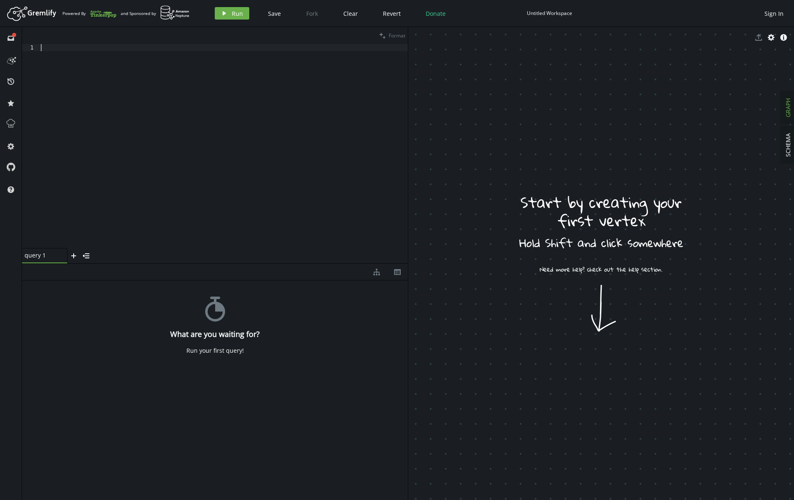
click at [160, 142] on div at bounding box center [223, 153] width 369 height 218
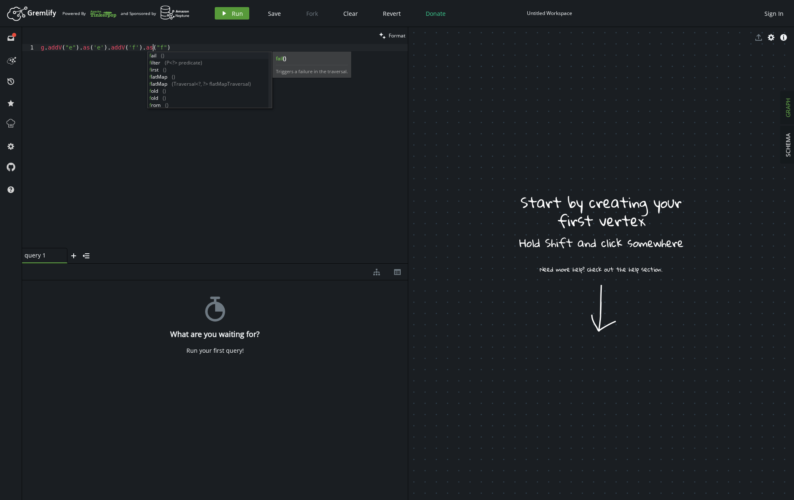
click at [237, 15] on span "Run" at bounding box center [237, 14] width 11 height 8
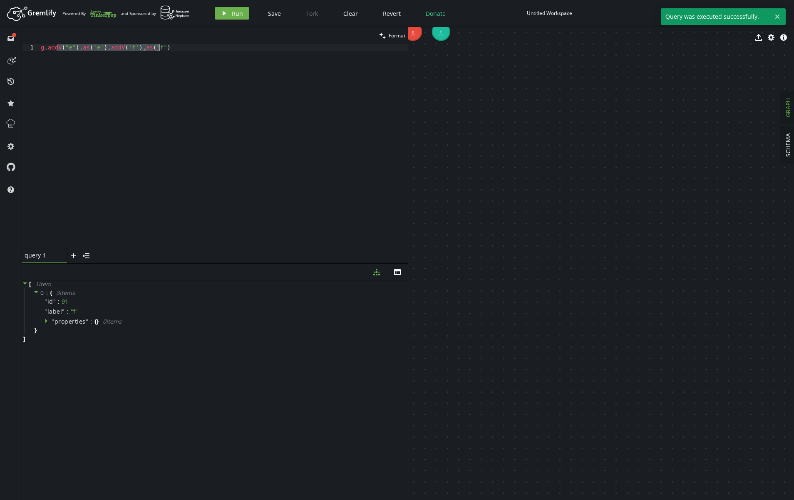
drag, startPoint x: 56, startPoint y: 49, endPoint x: 199, endPoint y: 52, distance: 143.2
click at [199, 52] on div "g . addV ( "e" ) . as ( 'e' ) . addV ( 'f' ) . as ( "f" )" at bounding box center [223, 153] width 369 height 218
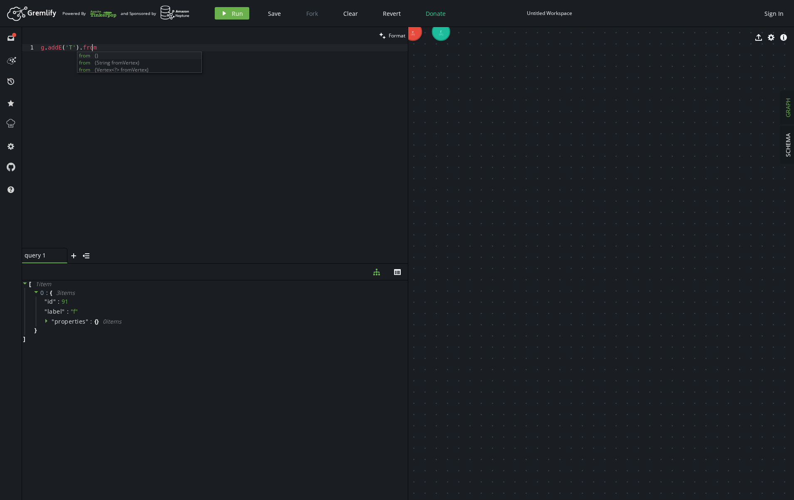
scroll to position [0, 54]
click at [414, 30] on div "export cog info-sign" at bounding box center [601, 37] width 386 height 21
click at [413, 35] on div "export cog info-sign" at bounding box center [601, 37] width 386 height 21
click at [412, 30] on div "export cog info-sign" at bounding box center [601, 37] width 386 height 21
drag, startPoint x: 424, startPoint y: 48, endPoint x: 465, endPoint y: 95, distance: 62.3
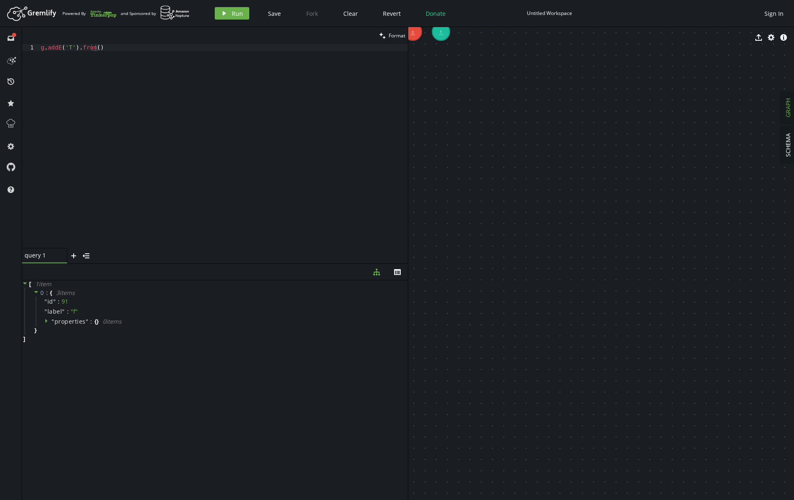
click at [465, 95] on div "export cog info-sign e (89) f (91)" at bounding box center [601, 263] width 386 height 473
click at [432, 57] on body "Artboard Created with Sketch. Powered By and Sponsored by play Run Save Fork Cl…" at bounding box center [397, 250] width 794 height 500
drag, startPoint x: 444, startPoint y: 77, endPoint x: 490, endPoint y: 139, distance: 77.1
click at [94, 46] on div "g . addE ( 'T' ) . from ( )" at bounding box center [223, 153] width 369 height 218
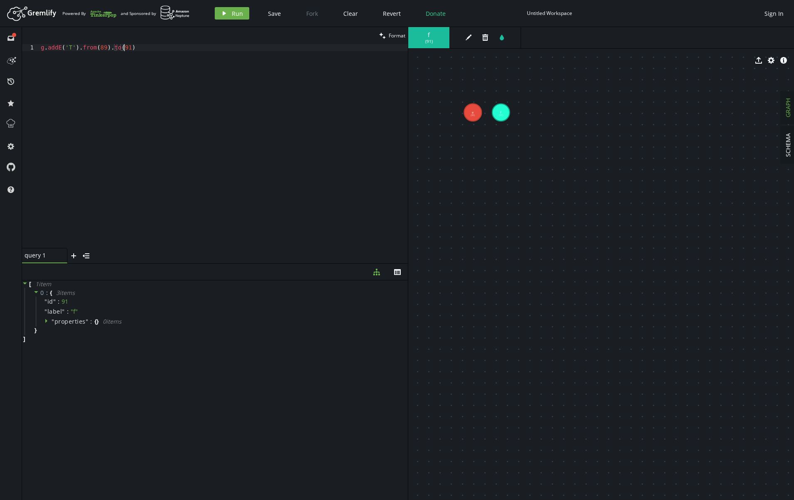
scroll to position [0, 83]
click at [219, 15] on button "play Run" at bounding box center [232, 13] width 35 height 12
click at [95, 49] on div "g . addE ( 'T' ) . from ( 89 ) . to ( 91 )" at bounding box center [223, 153] width 369 height 218
click at [104, 45] on div "g . addE ( 'T' ) . from ( '89).to(91)" at bounding box center [223, 153] width 369 height 218
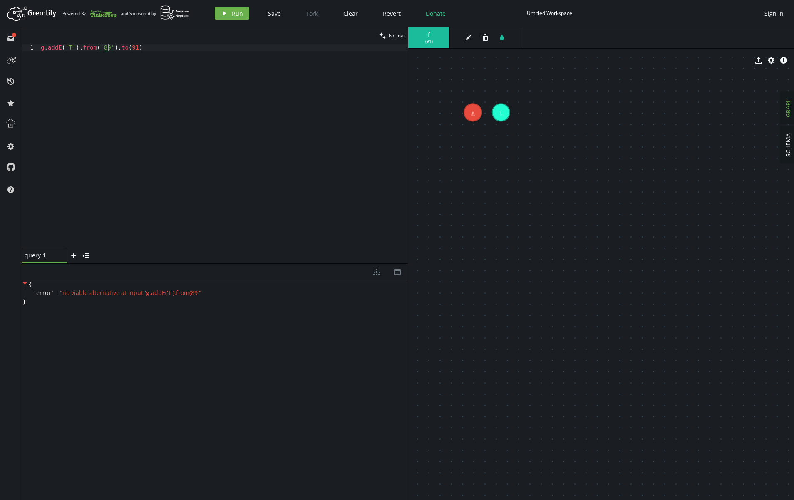
scroll to position [0, 67]
click at [124, 47] on div "g . addE ( 'T' ) . from ( '89' ) . to ( 91 )" at bounding box center [223, 153] width 369 height 218
click at [133, 48] on div "g . addE ( 'T' ) . from ( '89' ) . to ( '91)" at bounding box center [223, 153] width 369 height 218
click at [231, 12] on button "play Run" at bounding box center [232, 13] width 35 height 12
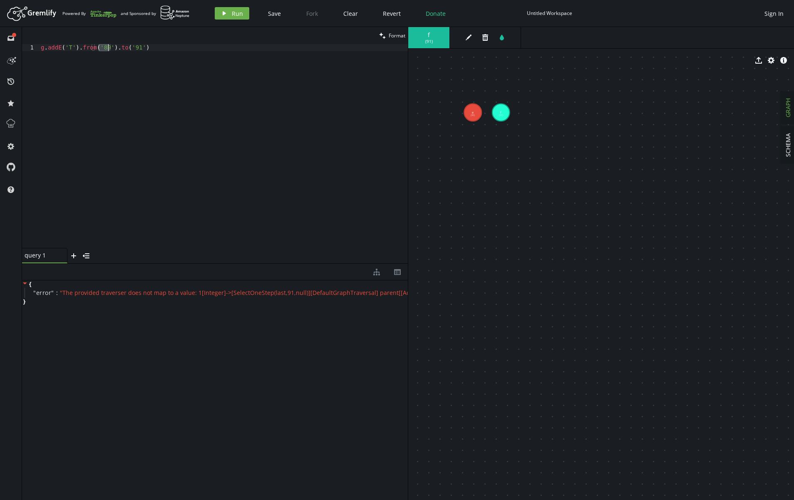
drag, startPoint x: 97, startPoint y: 48, endPoint x: 109, endPoint y: 47, distance: 11.2
click at [109, 47] on div "g . addE ( 'T' ) . from ( '89' ) . to ( '91' )" at bounding box center [223, 153] width 369 height 218
click at [97, 47] on div "g . addE ( 'T' ) . from ( '89' ) . to ( '91' )" at bounding box center [223, 146] width 369 height 204
click at [143, 50] on div "g . addE ( 'T' ) . from ( __ . V ( '89' )) . to ( '91' )" at bounding box center [223, 153] width 369 height 218
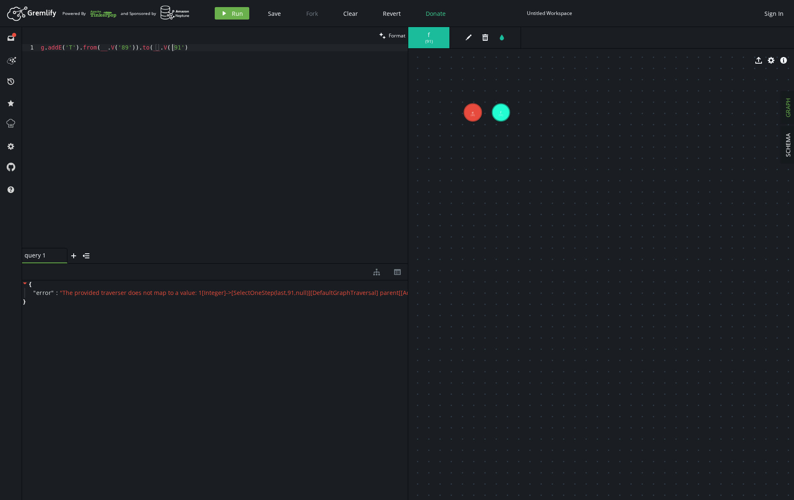
scroll to position [0, 134]
click at [171, 79] on div "g . addE ( 'T' ) . from ( __ . V ( '89' )) . to ( __ . V ( '91' )" at bounding box center [223, 153] width 369 height 218
click at [227, 20] on div "Artboard Created with Sketch. Powered By and Sponsored by play Run Save Fork Cl…" at bounding box center [397, 13] width 786 height 17
click at [230, 17] on button "play Run" at bounding box center [232, 13] width 35 height 12
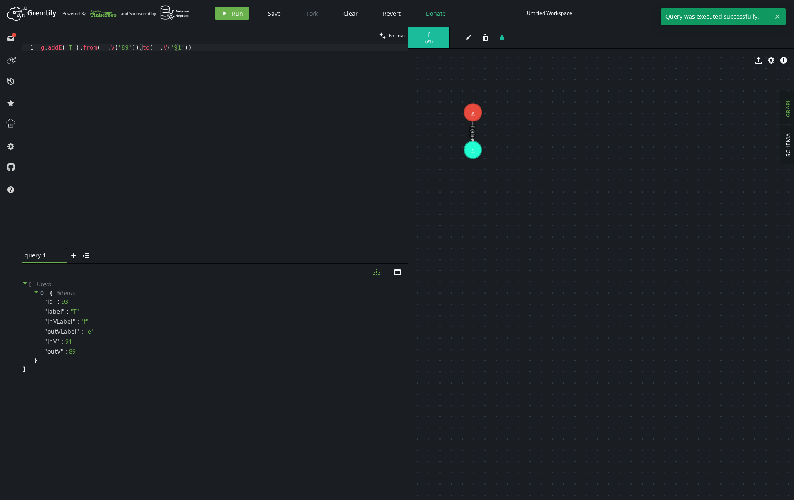
drag, startPoint x: 195, startPoint y: 77, endPoint x: 50, endPoint y: 51, distance: 147.6
click at [50, 51] on div "g . addE ( 'T' ) . from ( __ . V ( '89' )) . to ( __ . V ( '91' ))" at bounding box center [223, 153] width 369 height 218
click at [233, 12] on span "Run" at bounding box center [237, 14] width 11 height 8
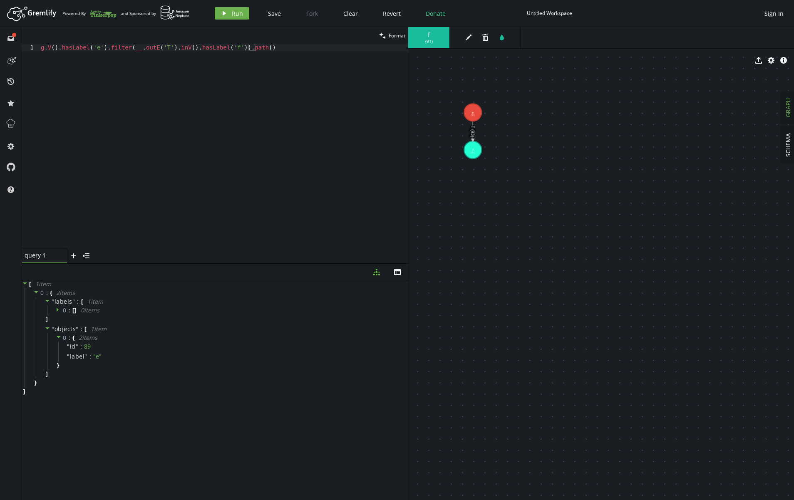
click at [103, 50] on div "g . V ( ) . hasLabel ( 'e' ) . filter ( __ . outE ( 'T' ) . inV ( ) . hasLabel …" at bounding box center [223, 153] width 369 height 218
drag, startPoint x: 187, startPoint y: 57, endPoint x: 202, endPoint y: 55, distance: 14.7
click at [188, 57] on div "g . V ( ) . hasLabel ( 'e' ) . filter ( __ . outE ( 'T' ) . inV ( ) . hasLabel …" at bounding box center [223, 153] width 369 height 218
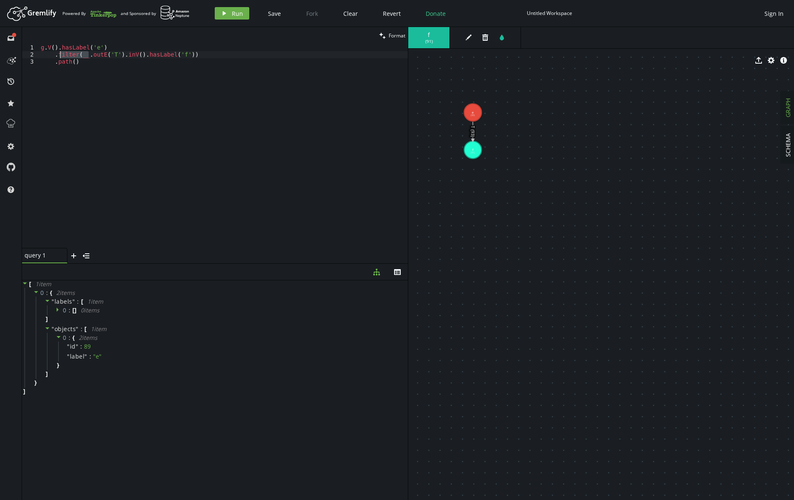
drag, startPoint x: 87, startPoint y: 56, endPoint x: 60, endPoint y: 55, distance: 27.5
click at [60, 55] on div "g . V ( ) . hasLabel ( 'e' ) . filter ( __ . outE ( 'T' ) . inV ( ) . hasLabel …" at bounding box center [223, 153] width 369 height 218
click at [153, 55] on div "g . V ( ) . hasLabel ( 'e' ) . outE ( 'T' ) . inV ( ) . hasLabel ( 'f' )) . pat…" at bounding box center [223, 153] width 369 height 218
type textarea ".outE('T').inV().hasLabel('f')"
click at [234, 15] on span "Run" at bounding box center [237, 14] width 11 height 8
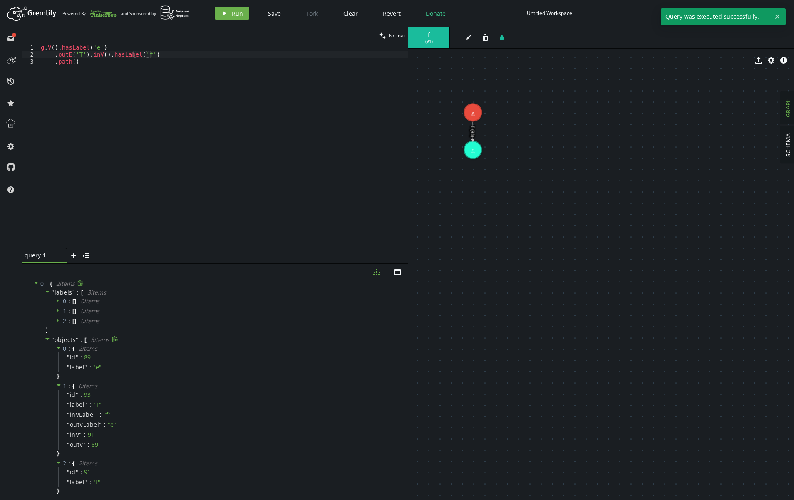
scroll to position [0, 0]
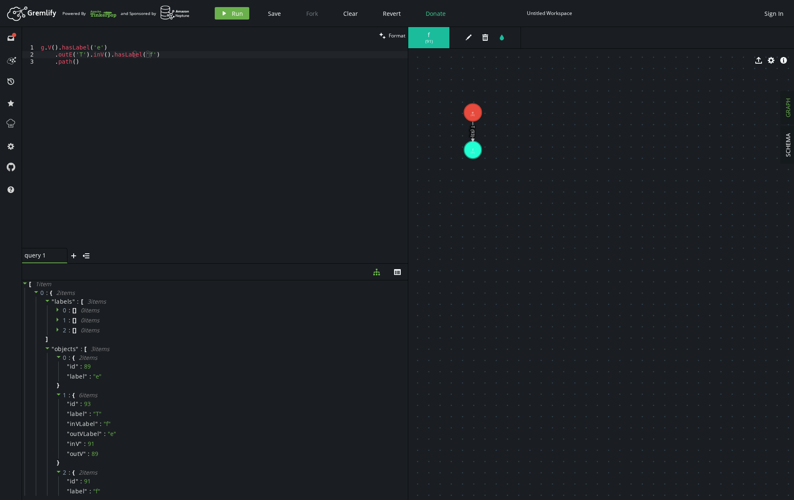
click at [168, 55] on div "g . V ( ) . hasLabel ( 'e' ) . outE ( 'T' ) . inV ( ) . hasLabel ( 'f' ) . path…" at bounding box center [223, 153] width 369 height 218
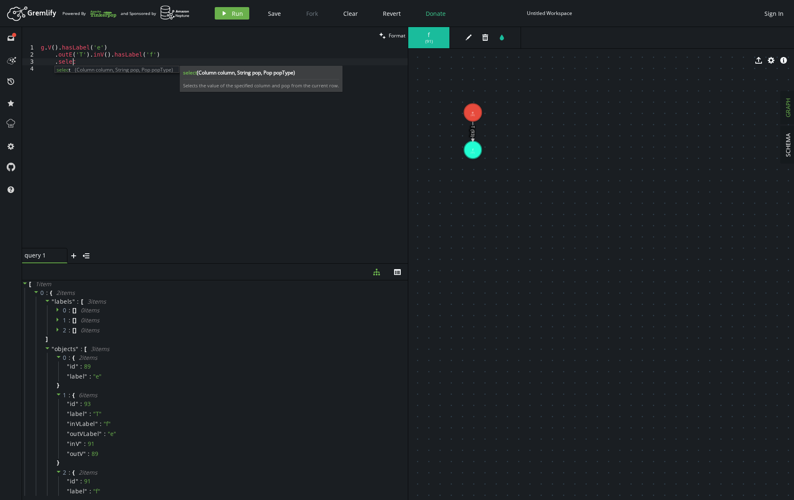
scroll to position [0, 35]
click at [124, 48] on div "g . V ( ) . hasLabel ( 'e' ) . outE ( 'T' ) . inV ( ) . hasLabel ( 'f' ) . sele…" at bounding box center [223, 153] width 369 height 218
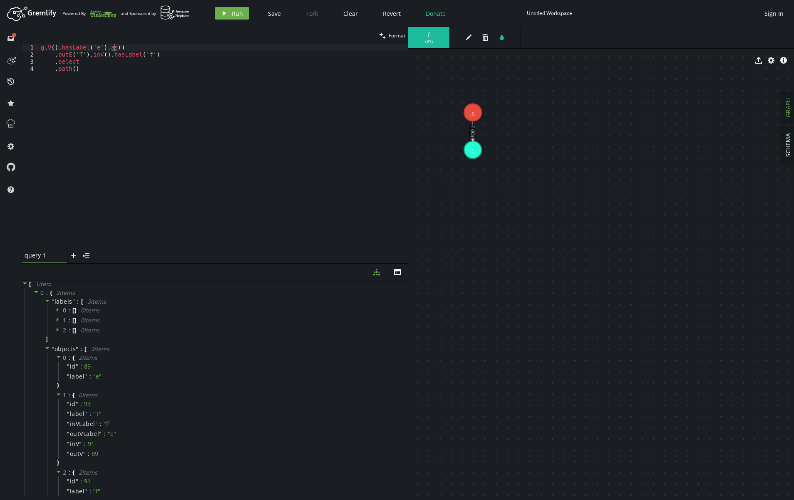
scroll to position [0, 76]
click at [80, 81] on div "g . V ( ) . hasLabel ( 'e' ) . as ( "c" ) . outE ( 'T' ) . inV ( ) . hasLabel (…" at bounding box center [223, 153] width 369 height 218
click at [92, 62] on div "g . V ( ) . hasLabel ( 'e' ) . as ( "c" ) . outE ( 'T' ) . inV ( ) . hasLabel (…" at bounding box center [223, 153] width 369 height 218
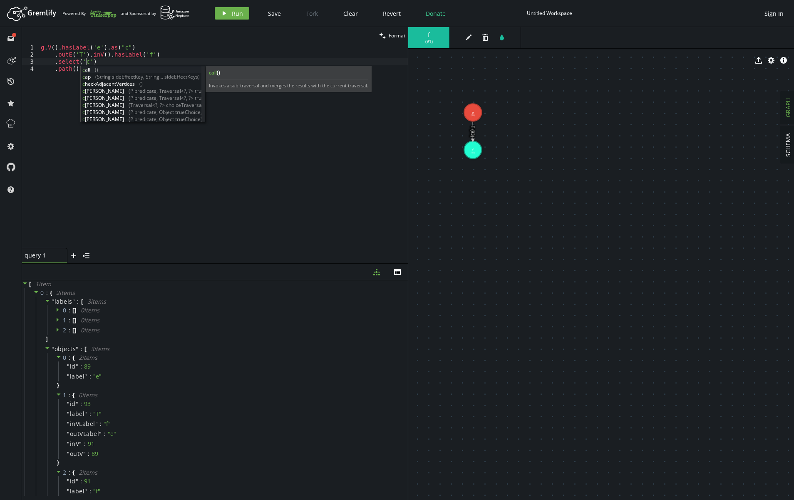
type textarea ".select('c')"
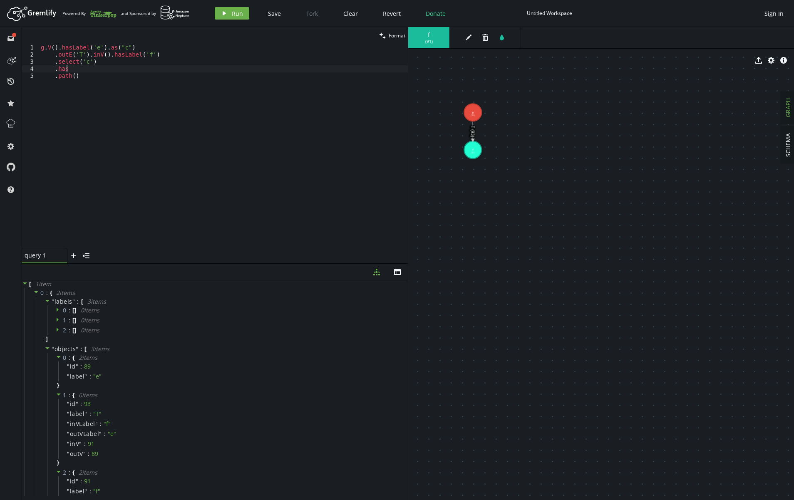
scroll to position [0, 22]
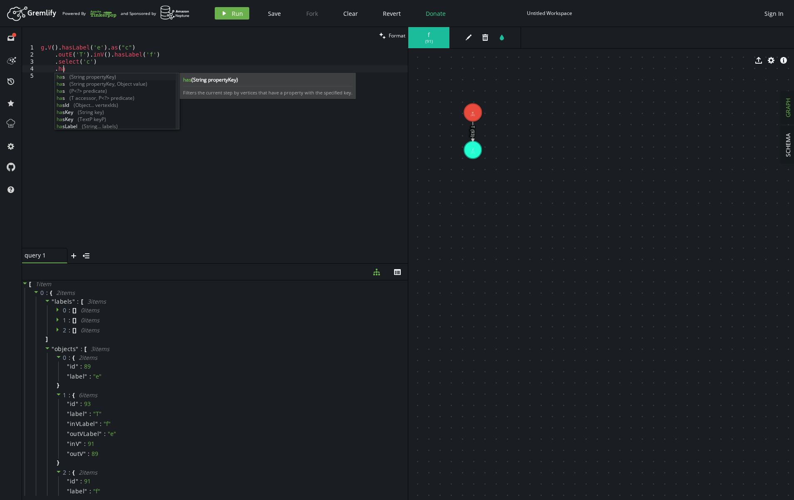
type textarea "."
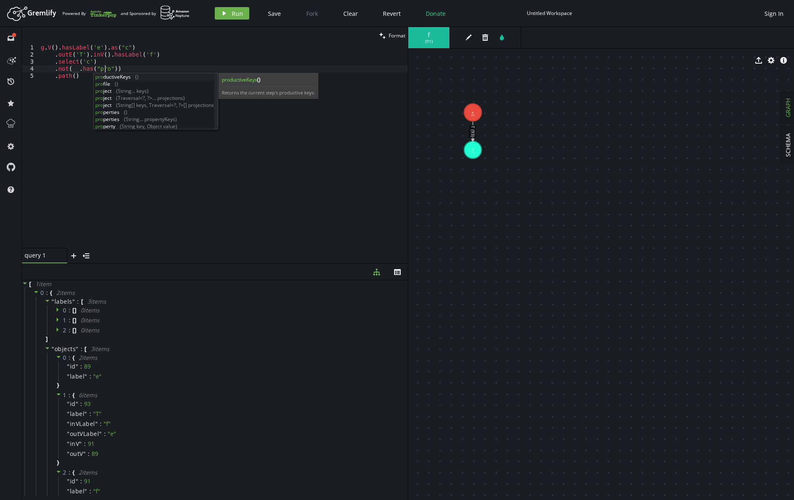
scroll to position [0, 67]
click at [111, 49] on div "g . V ( ) . hasLabel ( 'e' ) . as ( "c" ) . outE ( 'T' ) . inV ( ) . hasLabel (…" at bounding box center [223, 153] width 369 height 218
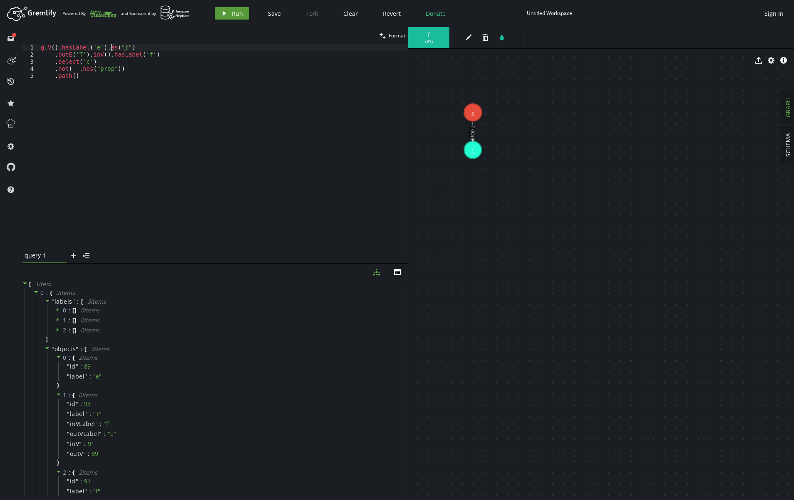
click at [228, 13] on button "play Run" at bounding box center [232, 13] width 35 height 12
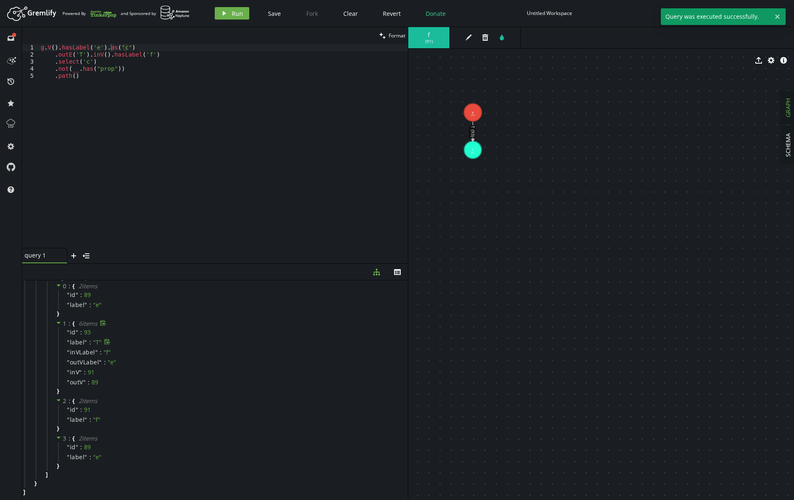
scroll to position [0, 0]
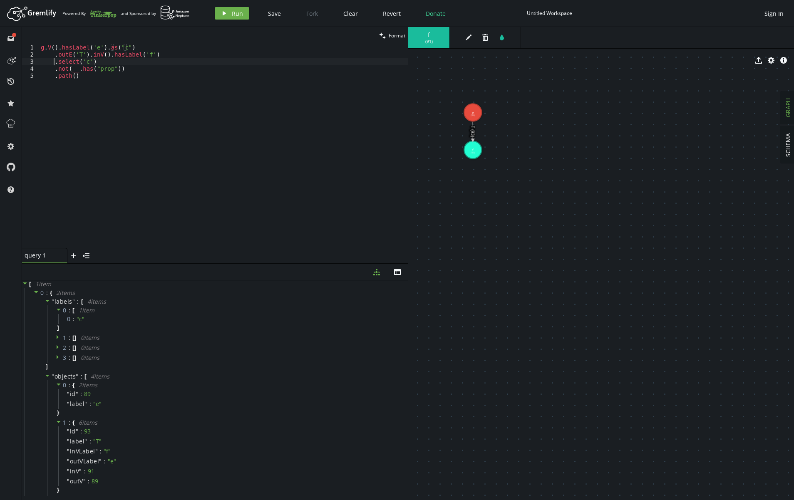
drag, startPoint x: 54, startPoint y: 62, endPoint x: 99, endPoint y: 57, distance: 44.8
click at [54, 62] on div "g . V ( ) . hasLabel ( 'e' ) . as ( "c" ) . outE ( 'T' ) . inV ( ) . hasLabel (…" at bounding box center [223, 153] width 369 height 218
drag, startPoint x: 89, startPoint y: 69, endPoint x: 113, endPoint y: 69, distance: 23.7
click at [113, 69] on div "g . V ( ) . hasLabel ( 'e' ) . as ( "c" ) . outE ( 'T' ) . inV ( ) . hasLabel (…" at bounding box center [223, 153] width 369 height 218
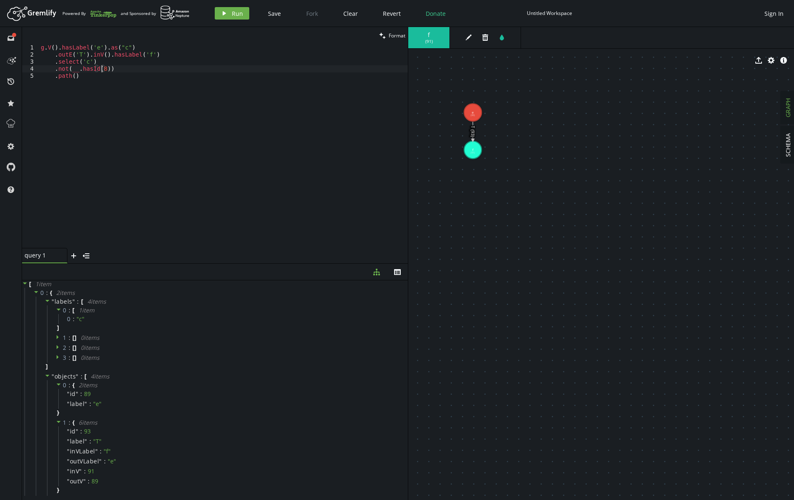
scroll to position [0, 64]
click at [225, 19] on button "play Run" at bounding box center [232, 13] width 35 height 12
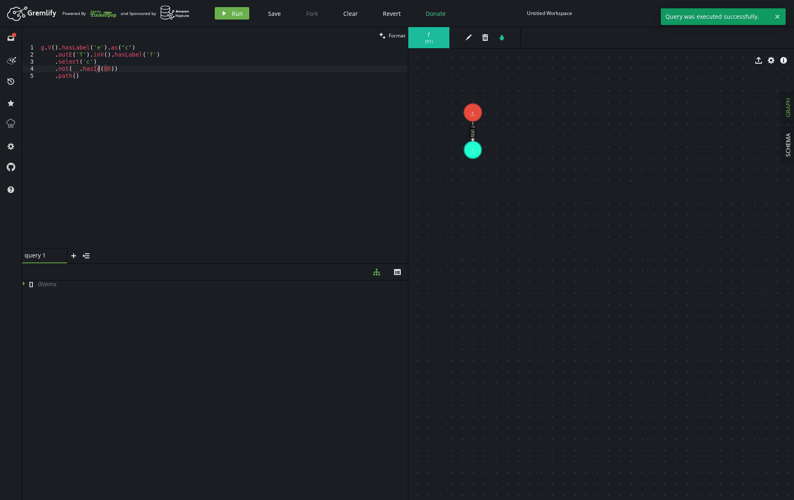
click at [98, 72] on div "g . V ( ) . hasLabel ( 'e' ) . as ( "c" ) . outE ( 'T' ) . inV ( ) . hasLabel (…" at bounding box center [223, 153] width 369 height 218
click at [234, 15] on span "Run" at bounding box center [237, 14] width 11 height 8
click at [134, 80] on div "g . V ( ) . hasLabel ( 'e' ) . as ( "c" ) . outE ( 'T' ) . inV ( ) . hasLabel (…" at bounding box center [223, 153] width 369 height 218
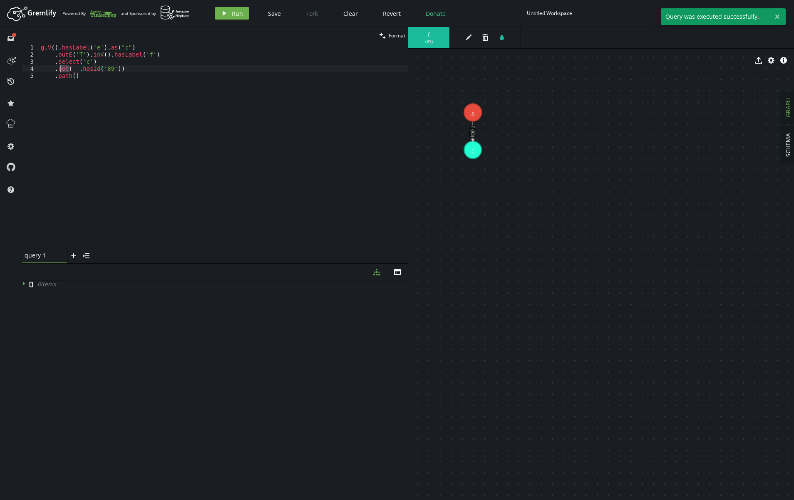
drag, startPoint x: 69, startPoint y: 70, endPoint x: 60, endPoint y: 70, distance: 9.2
click at [60, 70] on div "g . V ( ) . hasLabel ( 'e' ) . as ( "c" ) . outE ( 'T' ) . inV ( ) . hasLabel (…" at bounding box center [223, 153] width 369 height 218
click at [67, 71] on div "g . V ( ) . hasLabel ( 'e' ) . as ( "c" ) . outE ( 'T' ) . inV ( ) . hasLabel (…" at bounding box center [223, 153] width 369 height 218
click at [108, 69] on div "g . V ( ) . hasLabel ( 'e' ) . as ( "c" ) . outE ( 'T' ) . inV ( ) . hasLabel (…" at bounding box center [223, 153] width 369 height 218
click at [57, 70] on div "g . V ( ) . hasLabel ( 'e' ) . as ( "c" ) . outE ( 'T' ) . inV ( ) . hasLabel (…" at bounding box center [223, 153] width 369 height 218
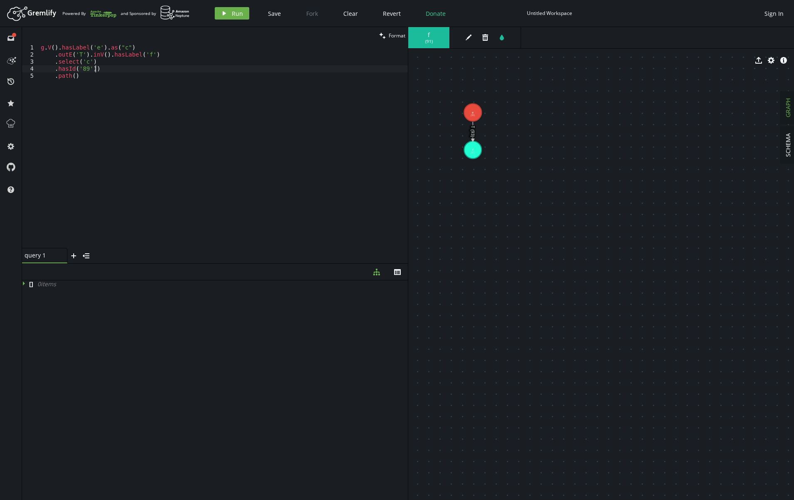
click at [107, 69] on div "g . V ( ) . hasLabel ( 'e' ) . as ( "c" ) . outE ( 'T' ) . inV ( ) . hasLabel (…" at bounding box center [223, 153] width 369 height 218
click at [236, 15] on span "Run" at bounding box center [237, 14] width 11 height 8
click at [82, 54] on div "g . V ( ) . hasLabel ( 'e' ) . as ( "c" ) . outE ( 'T' ) . inV ( ) . hasLabel (…" at bounding box center [223, 153] width 369 height 218
click at [231, 14] on button "play Run" at bounding box center [232, 13] width 35 height 12
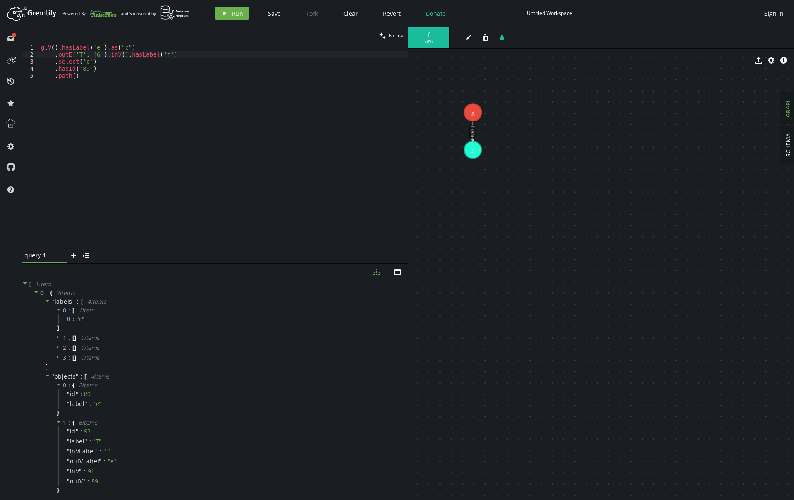
click at [87, 53] on div "g . V ( ) . hasLabel ( 'e' ) . as ( "c" ) . outE ( 'T' , 'G' ) . inV ( ) . hasL…" at bounding box center [223, 153] width 369 height 218
click at [230, 14] on button "play Run" at bounding box center [232, 13] width 35 height 12
type textarea ".hasId('89')"
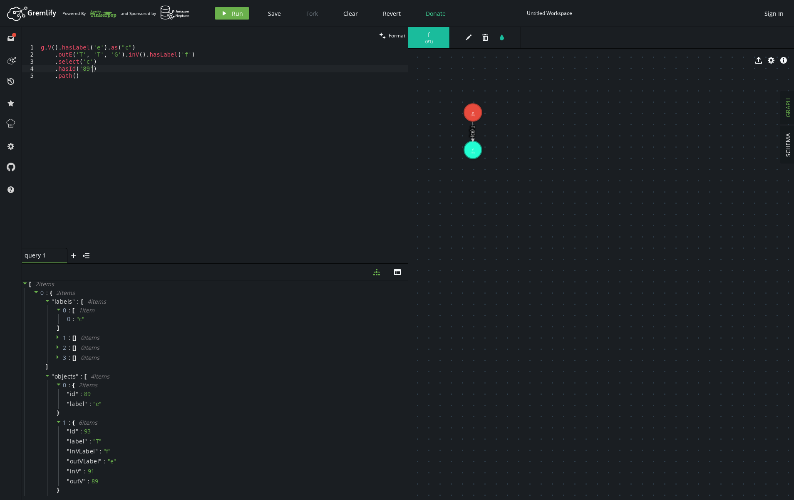
click at [95, 69] on div "g . V ( ) . hasLabel ( 'e' ) . as ( "c" ) . outE ( 'T' , 'T' , 'G' ) . inV ( ) …" at bounding box center [223, 153] width 369 height 218
click at [232, 10] on span "Run" at bounding box center [237, 14] width 11 height 8
click at [119, 77] on div "g . V ( ) . hasLabel ( 'e' ) . as ( "c" ) . outE ( 'T' , 'T' , 'G' ) . inV ( ) …" at bounding box center [223, 153] width 369 height 218
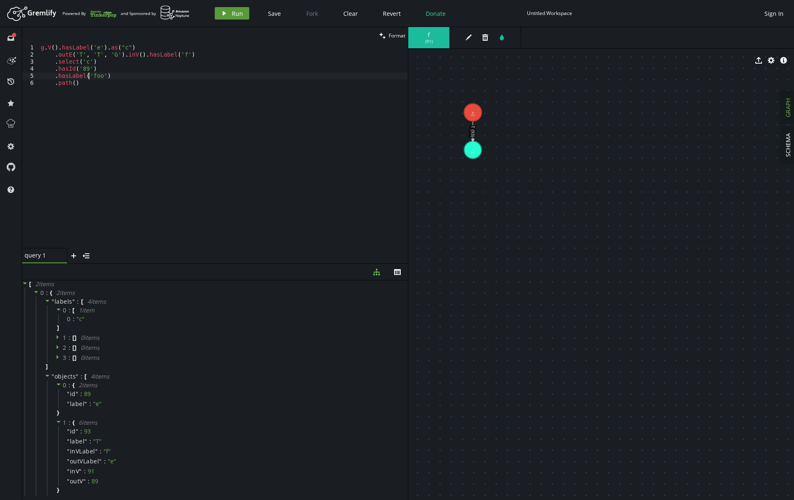
type textarea ".hasLabel('foo')"
click at [231, 10] on button "play Run" at bounding box center [232, 13] width 35 height 12
